Goal: Find specific page/section: Find specific page/section

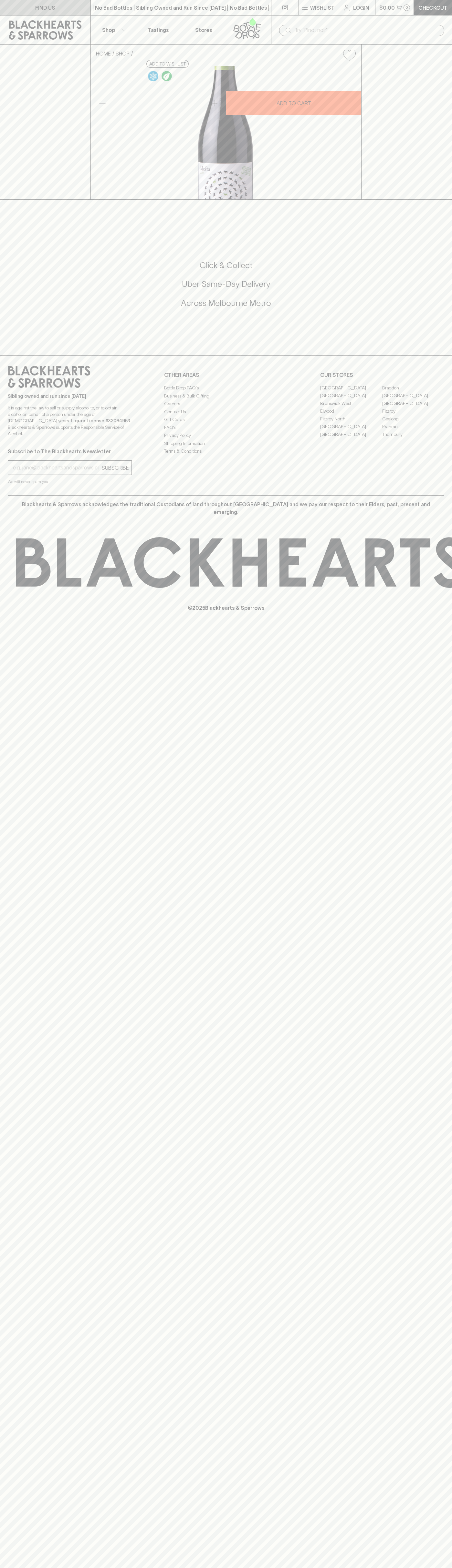
click at [30, 2] on link "FIND US" at bounding box center [45, 7] width 90 height 15
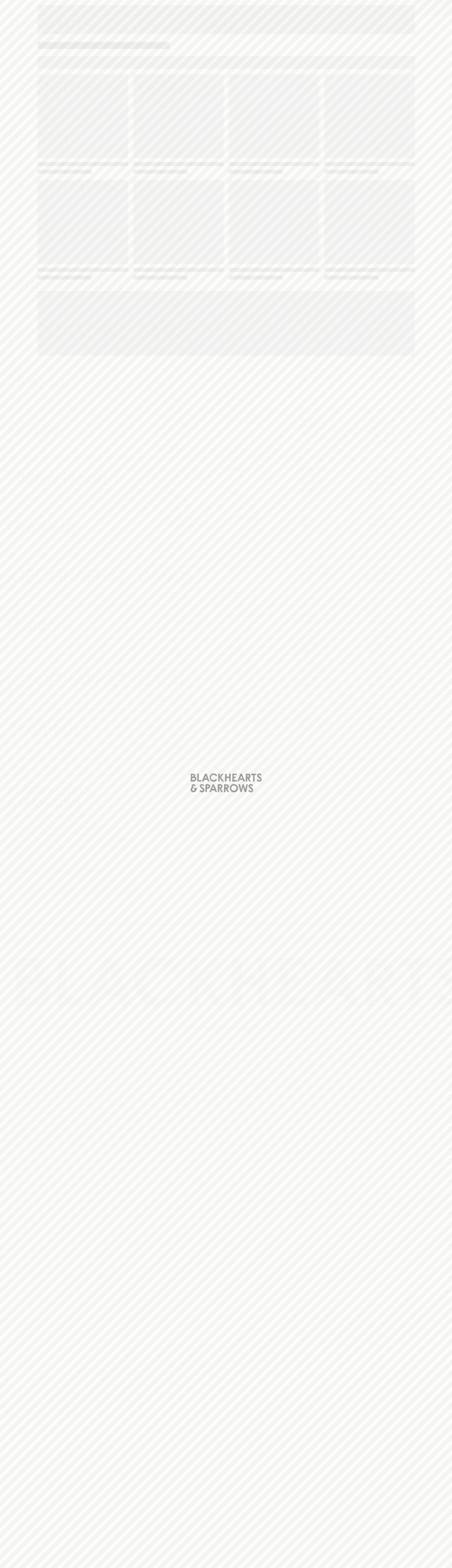
click at [450, 1567] on html "⠀ ⠀ Wishlist Login $0.00 0 Checkout Shop ​ ​ Abbotsford View Store Details 247 …" at bounding box center [226, 784] width 452 height 1568
click at [13, 326] on div "Loading" at bounding box center [226, 784] width 452 height 1568
